Goal: Check status: Check status

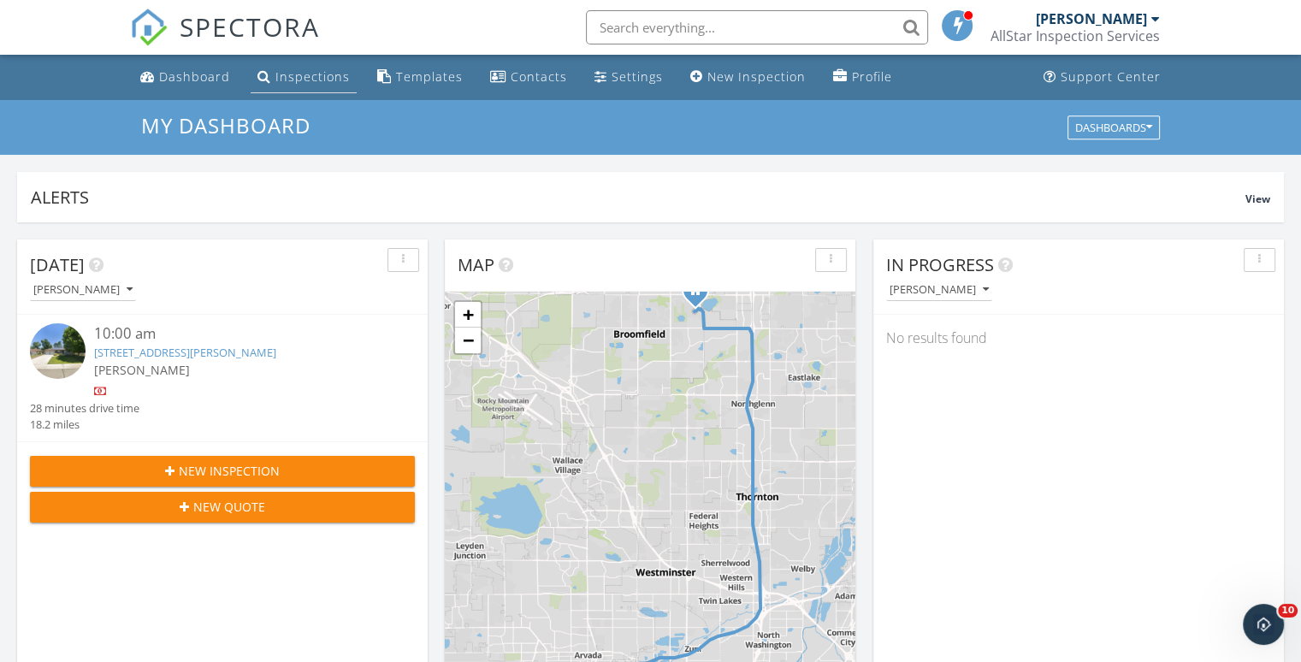
click at [291, 94] on li "Inspections" at bounding box center [303, 77] width 113 height 45
click at [291, 83] on div "Inspections" at bounding box center [312, 76] width 74 height 16
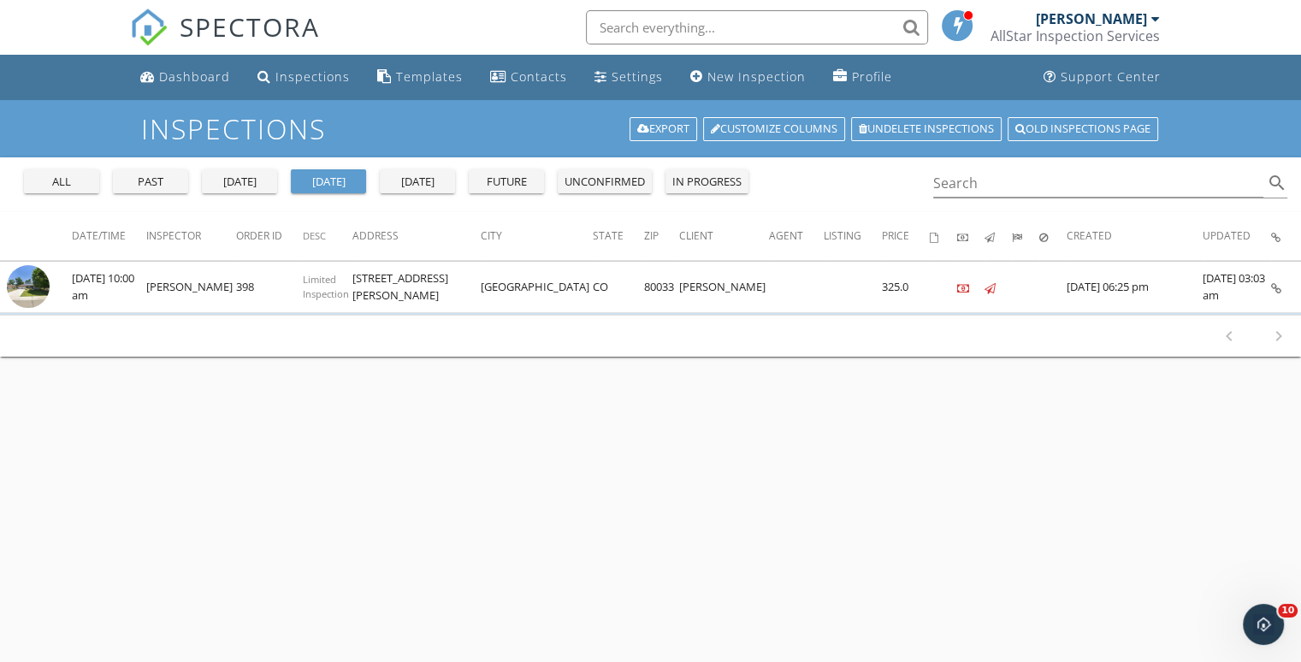
click at [76, 179] on div "all" at bounding box center [62, 182] width 62 height 17
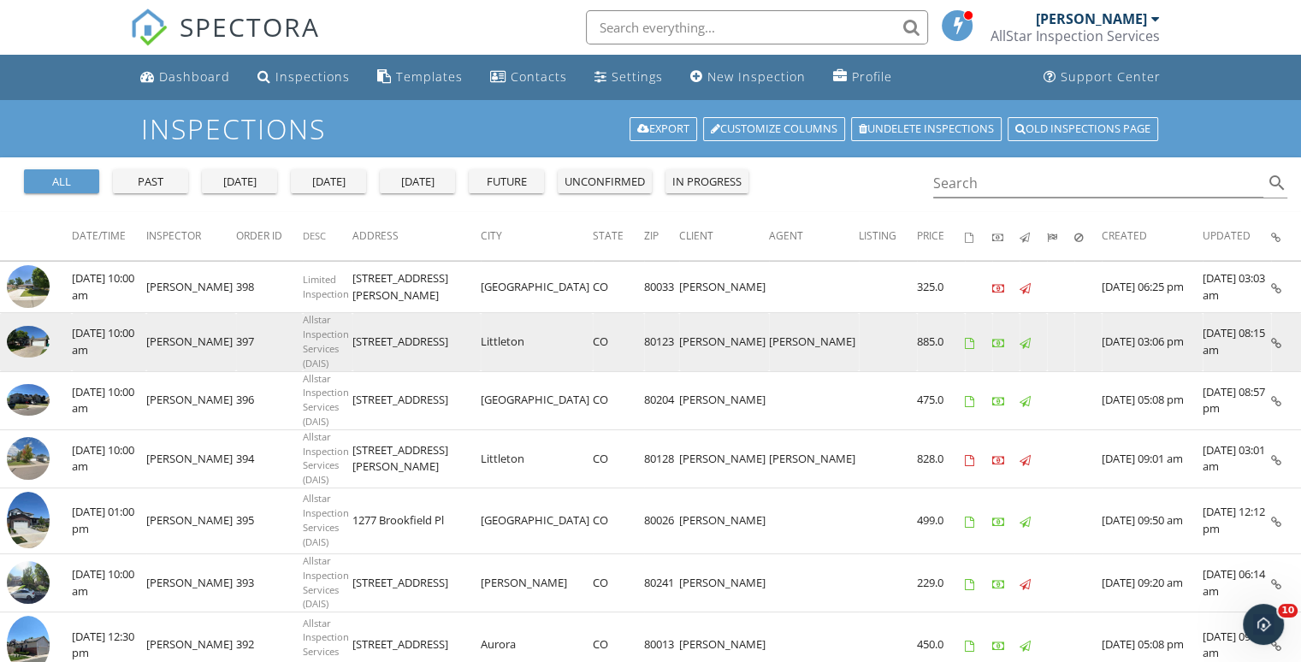
click at [19, 350] on img at bounding box center [28, 342] width 43 height 32
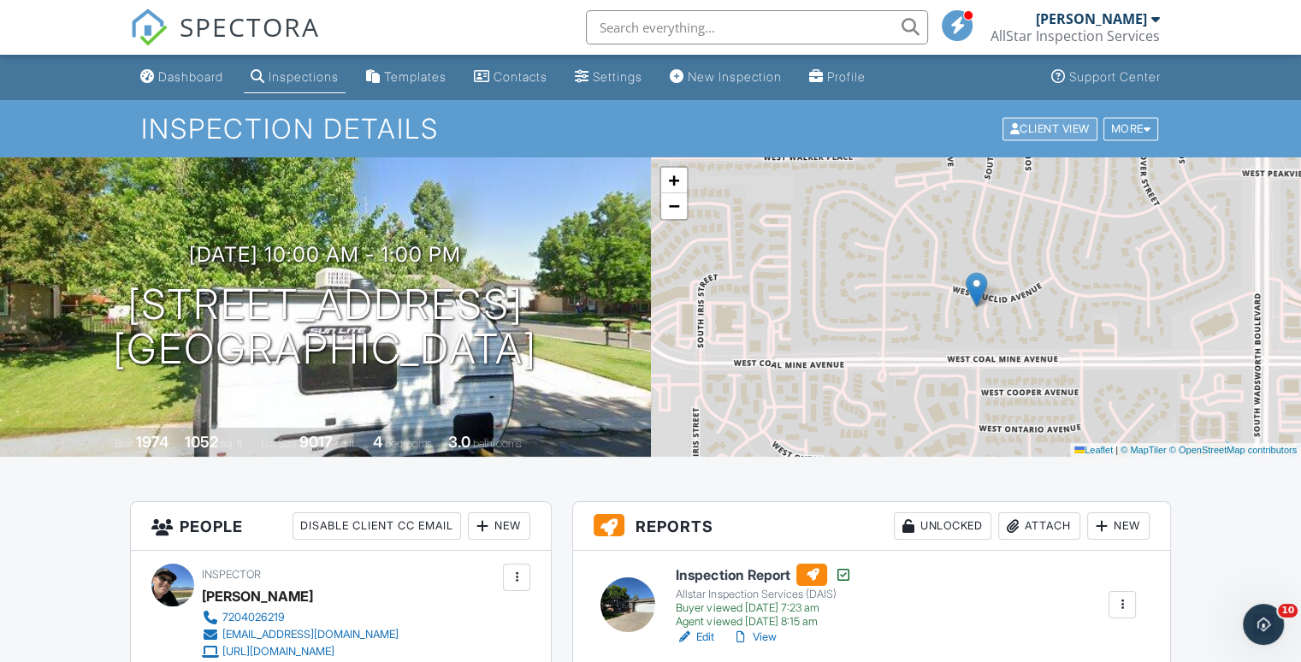
click at [1040, 137] on div "Client View" at bounding box center [1050, 128] width 95 height 23
